Goal: Navigation & Orientation: Find specific page/section

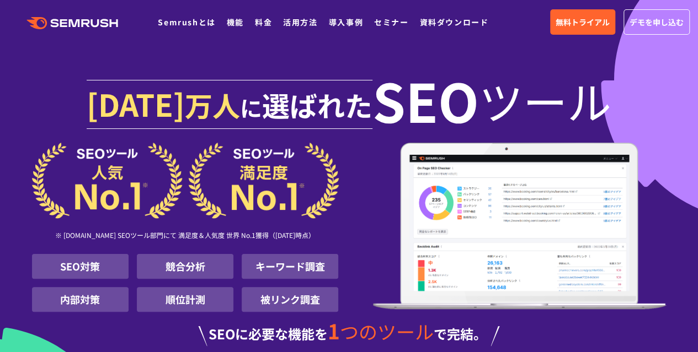
click at [475, 15] on div ".cls {fill: #FF642D;} .cls {fill: #FF642D;} Semrushとは 機能 料金 活用方法 導入事例 セミナー 資料ダウ…" at bounding box center [249, 22] width 499 height 14
click at [276, 19] on ul "Semrushとは 機能 料金 活用方法 導入事例 セミナー 資料ダウンロード" at bounding box center [328, 22] width 341 height 14
click at [271, 19] on ul "Semrushとは 機能 料金 活用方法 導入事例 セミナー 資料ダウンロード" at bounding box center [328, 22] width 341 height 14
click at [267, 19] on link "料金" at bounding box center [263, 22] width 17 height 11
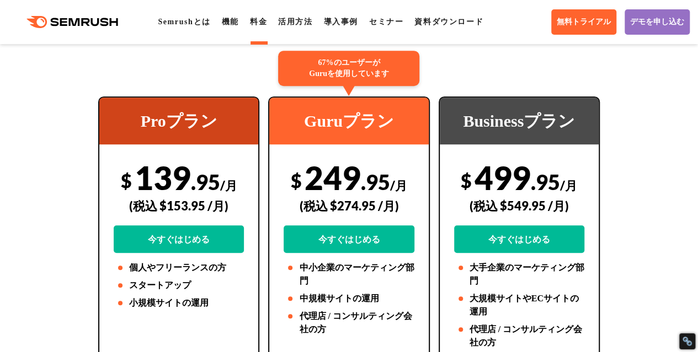
scroll to position [276, 0]
